Goal: Task Accomplishment & Management: Use online tool/utility

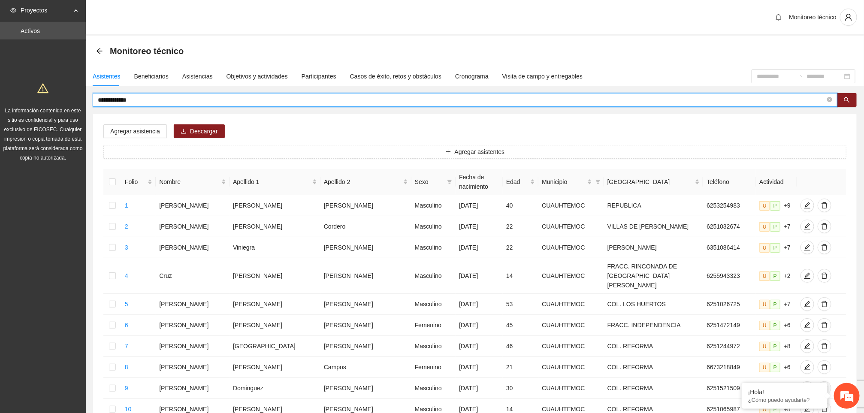
drag, startPoint x: 155, startPoint y: 102, endPoint x: 71, endPoint y: 104, distance: 84.1
click at [71, 104] on section "**********" at bounding box center [432, 363] width 864 height 727
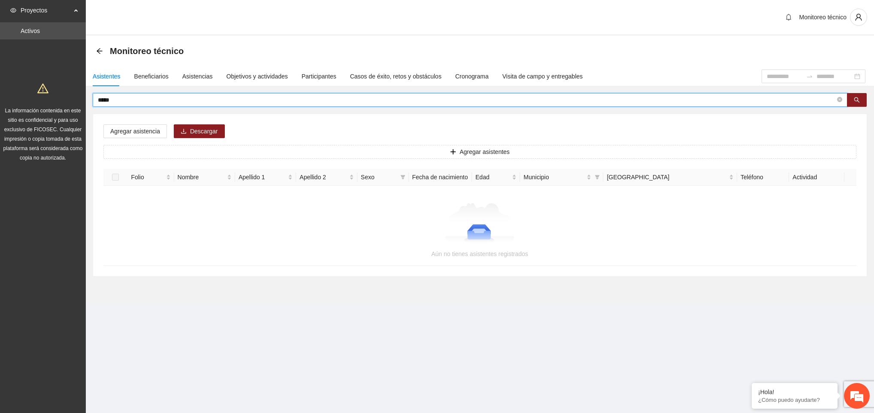
type input "*****"
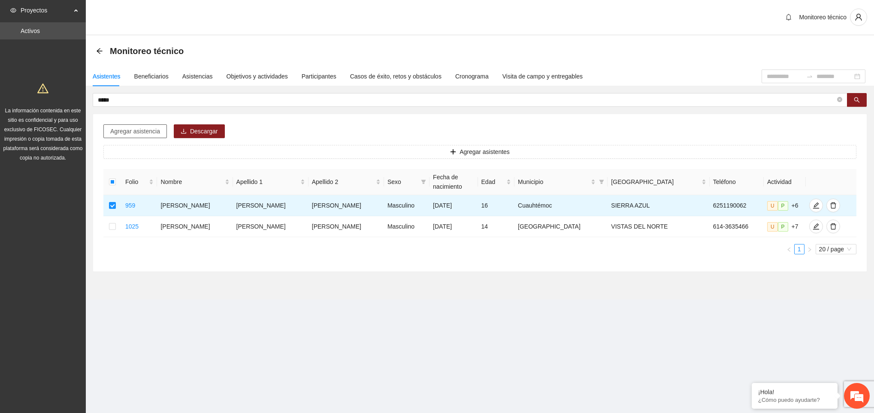
click at [148, 127] on span "Agregar asistencia" at bounding box center [135, 131] width 50 height 9
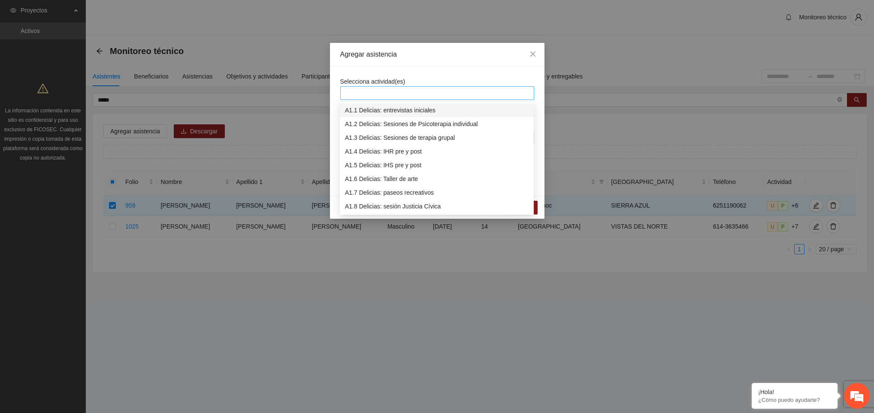
click at [383, 95] on div at bounding box center [437, 93] width 190 height 10
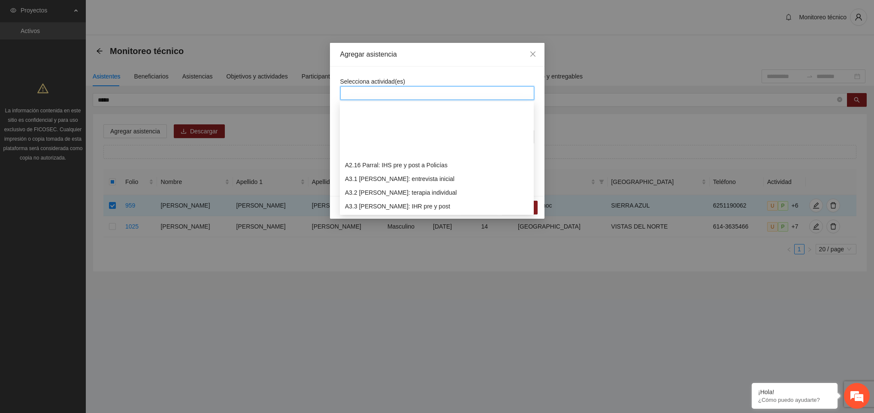
scroll to position [453, 0]
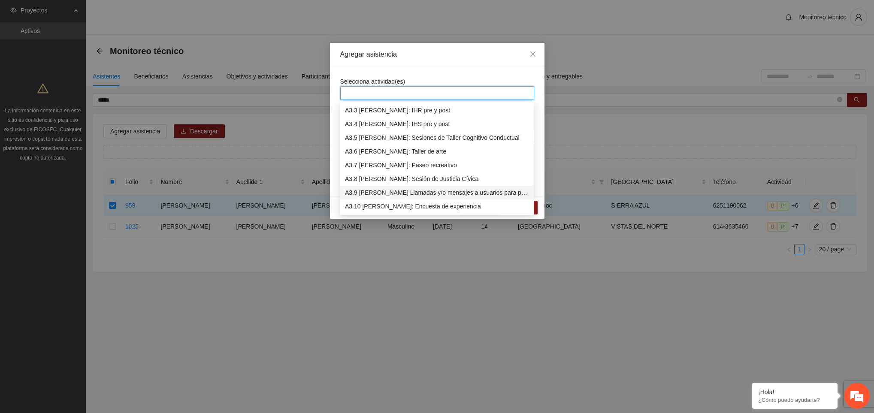
click at [396, 196] on div "A3.9 [PERSON_NAME] Llamadas y/o mensajes a usuarios para programación, seguimie…" at bounding box center [437, 192] width 184 height 9
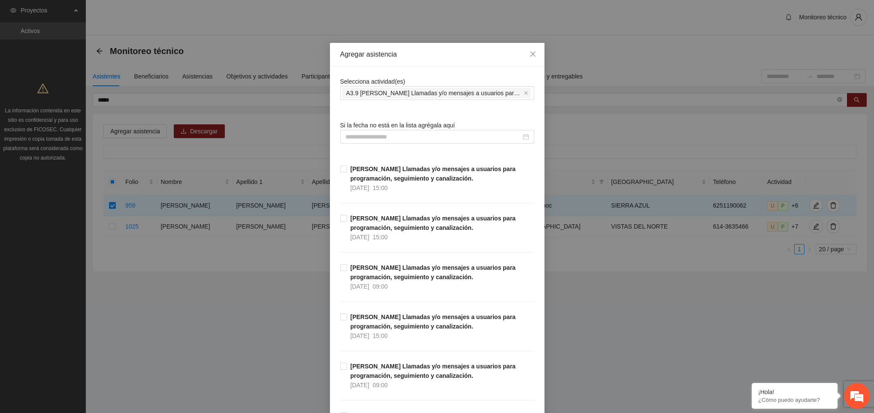
click at [418, 61] on div "Agregar asistencia" at bounding box center [437, 55] width 215 height 24
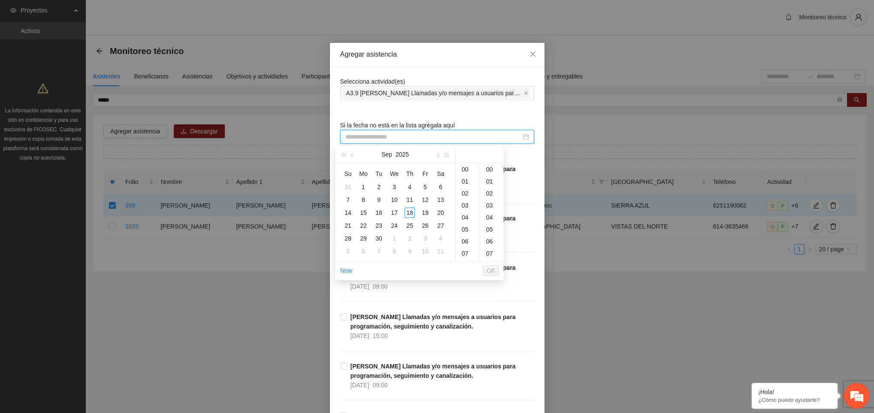
click at [390, 133] on input at bounding box center [433, 136] width 176 height 9
click at [393, 213] on div "17" at bounding box center [394, 213] width 10 height 10
click at [467, 245] on div "15" at bounding box center [468, 242] width 24 height 12
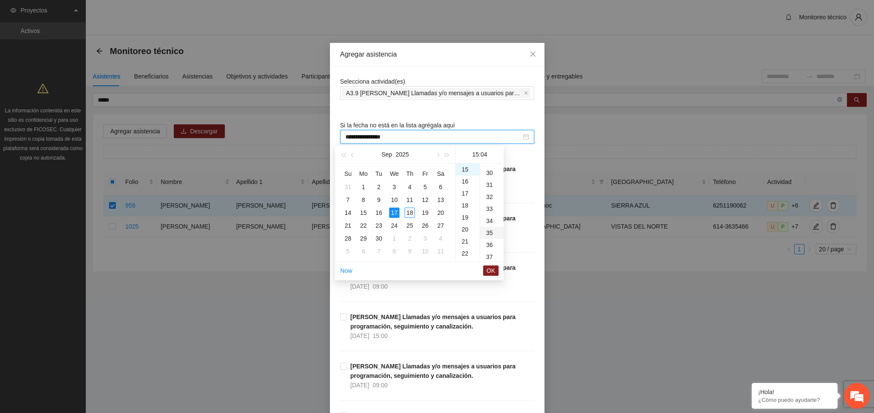
click at [490, 233] on div "35" at bounding box center [492, 233] width 24 height 12
type input "**********"
click at [490, 271] on span "OK" at bounding box center [491, 270] width 9 height 9
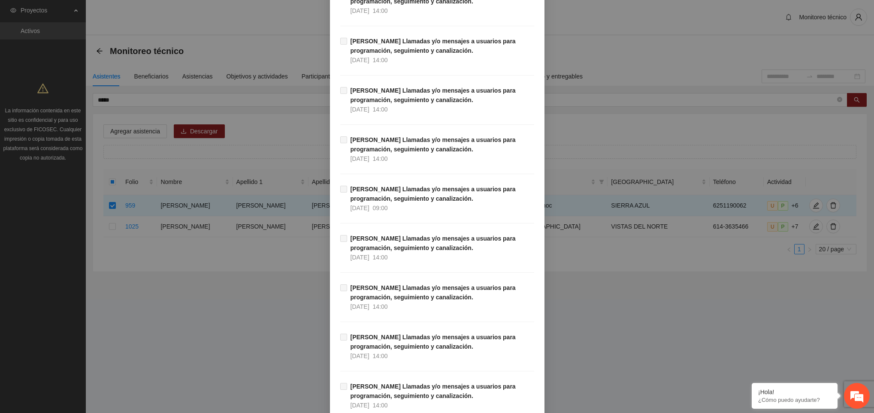
scroll to position [9675, 0]
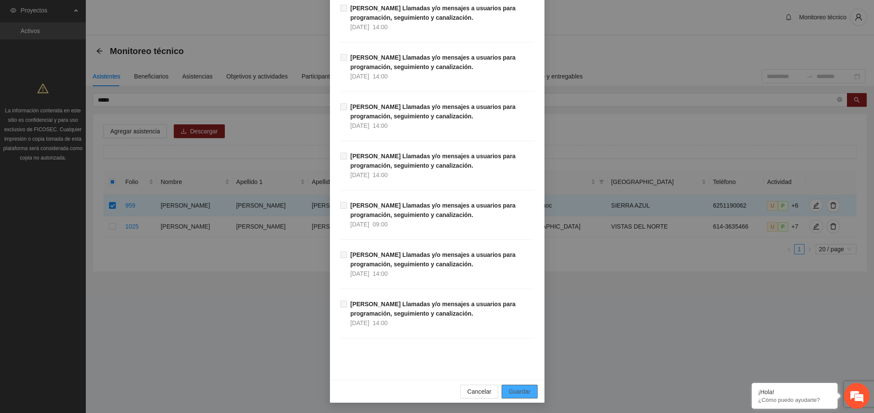
click at [521, 394] on span "Guardar" at bounding box center [519, 391] width 22 height 9
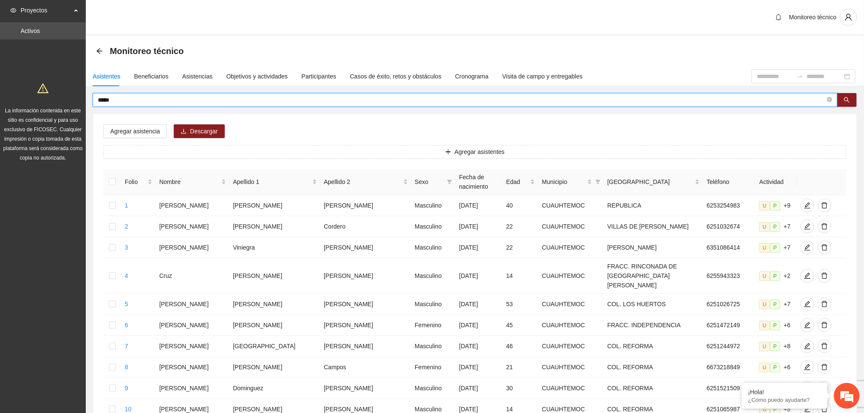
drag, startPoint x: 122, startPoint y: 102, endPoint x: 70, endPoint y: 105, distance: 52.8
click at [70, 105] on section "Proyectos Activos La información contenida en este sitio es confidencial y para…" at bounding box center [432, 363] width 864 height 727
type input "*********"
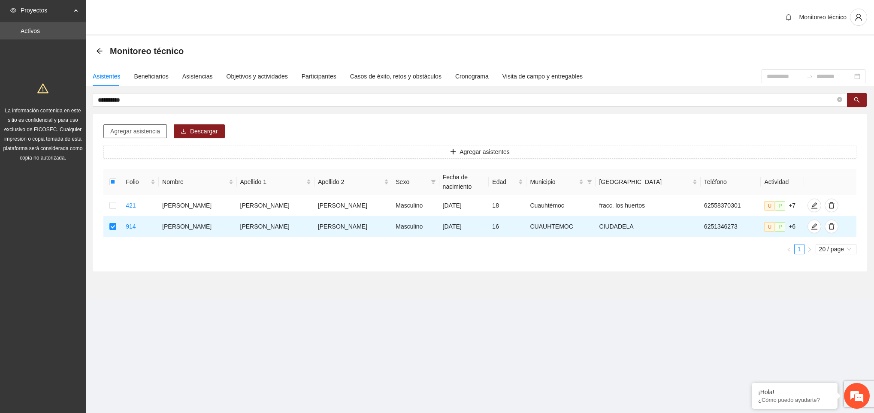
click at [141, 133] on span "Agregar asistencia" at bounding box center [135, 131] width 50 height 9
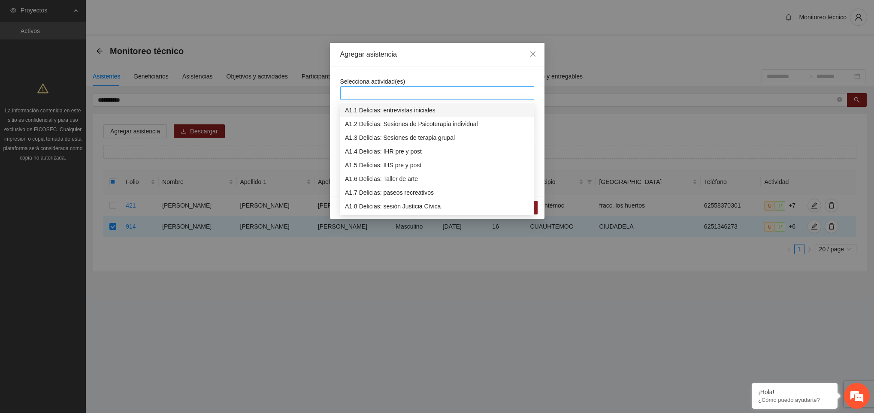
click at [392, 99] on div at bounding box center [437, 93] width 194 height 14
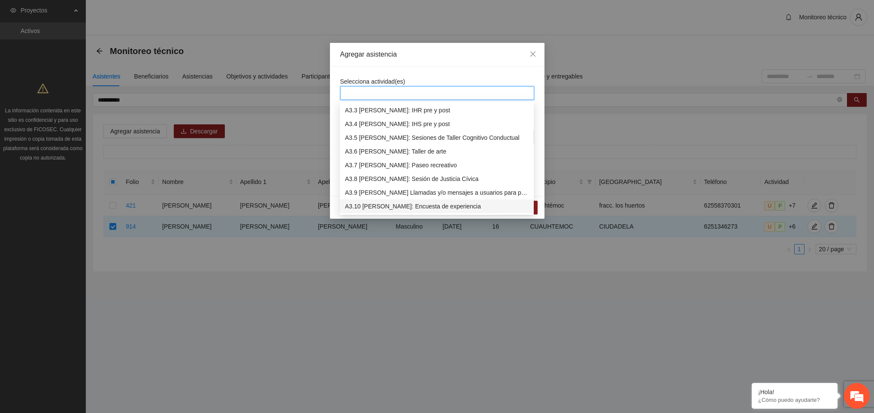
click at [414, 209] on div "A3.10 [PERSON_NAME]: Encuesta de experiencia" at bounding box center [437, 206] width 184 height 9
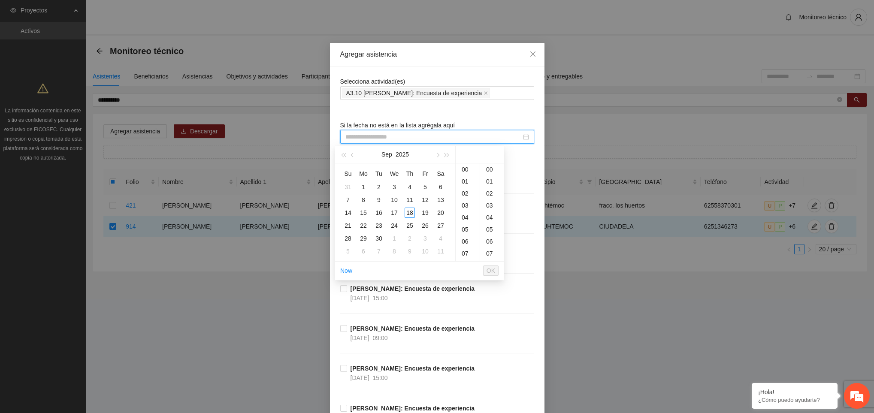
click at [390, 141] on input at bounding box center [433, 136] width 176 height 9
click at [396, 213] on div "17" at bounding box center [394, 213] width 10 height 10
click at [465, 234] on div "17" at bounding box center [468, 240] width 24 height 12
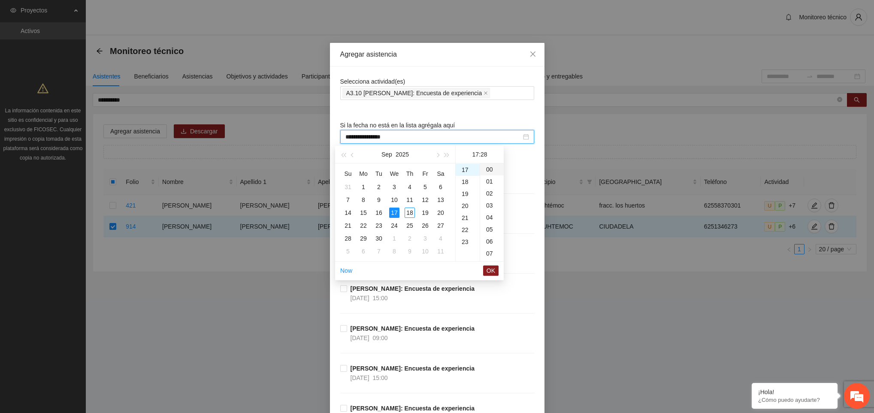
click at [490, 169] on div "00" at bounding box center [492, 169] width 24 height 12
type input "**********"
click at [492, 268] on span "OK" at bounding box center [491, 270] width 9 height 9
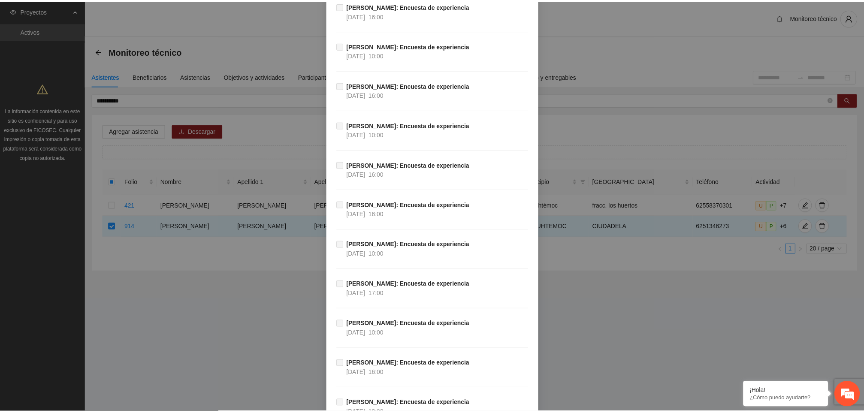
scroll to position [9201, 0]
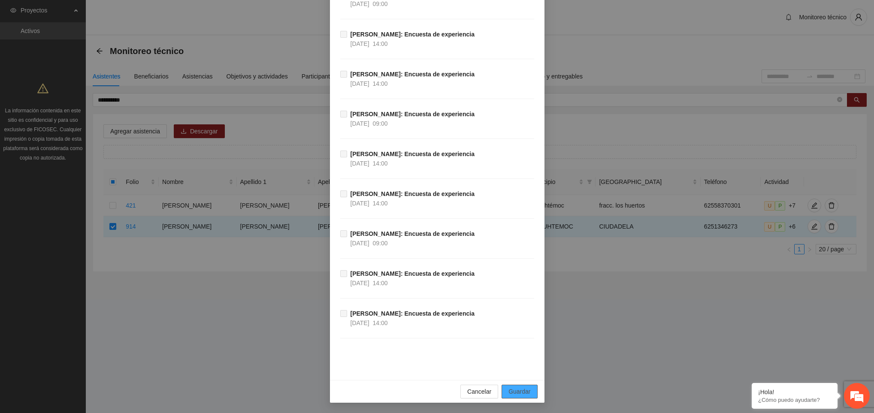
click at [524, 387] on span "Guardar" at bounding box center [519, 391] width 22 height 9
